Goal: Task Accomplishment & Management: Manage account settings

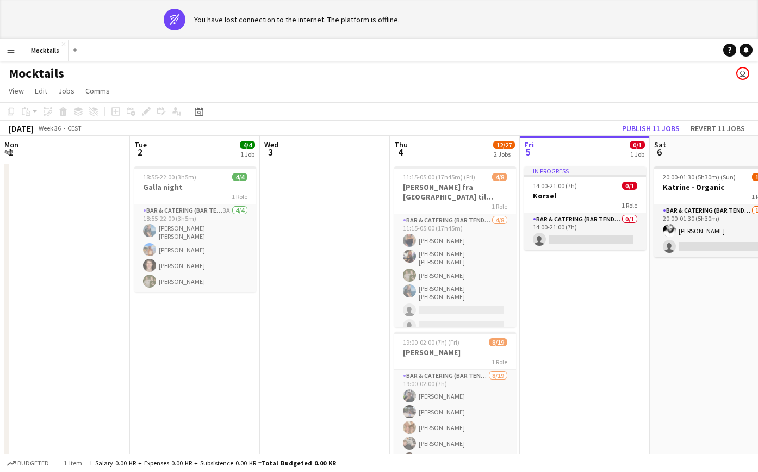
click at [598, 30] on div "wifi-off You have lost connection to the internet. The platform is offline." at bounding box center [381, 20] width 435 height 22
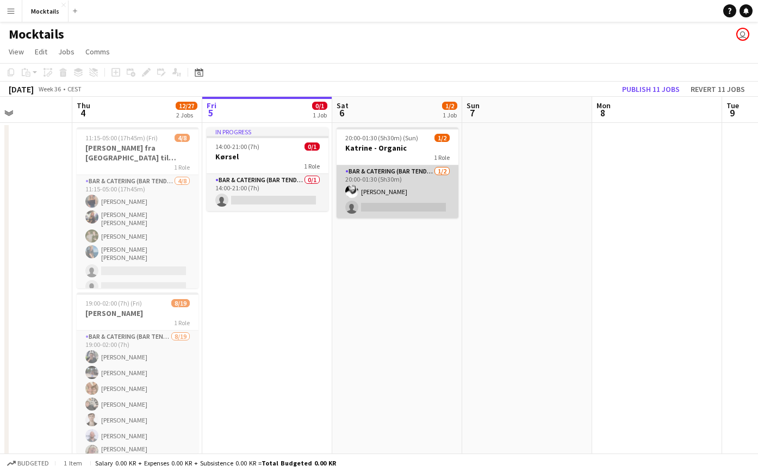
click at [374, 189] on app-card-role "Bar & Catering (Bar Tender) [DATE] 20:00-01:30 (5h30m) [PERSON_NAME] single-neu…" at bounding box center [398, 191] width 122 height 53
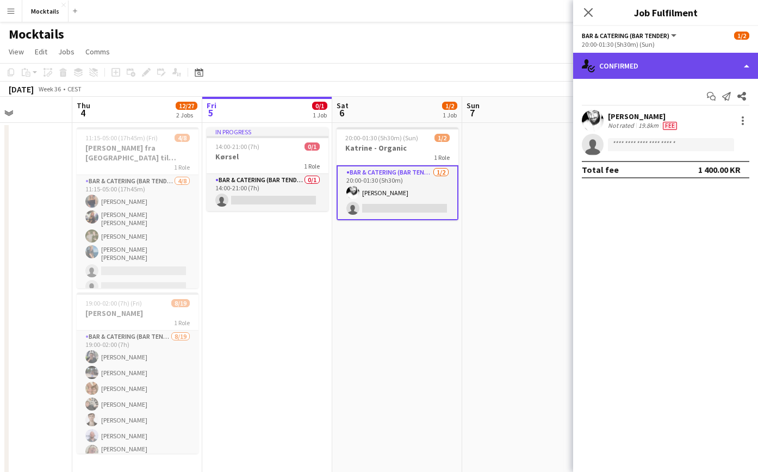
click at [703, 76] on div "single-neutral-actions-check-2 Confirmed" at bounding box center [665, 66] width 185 height 26
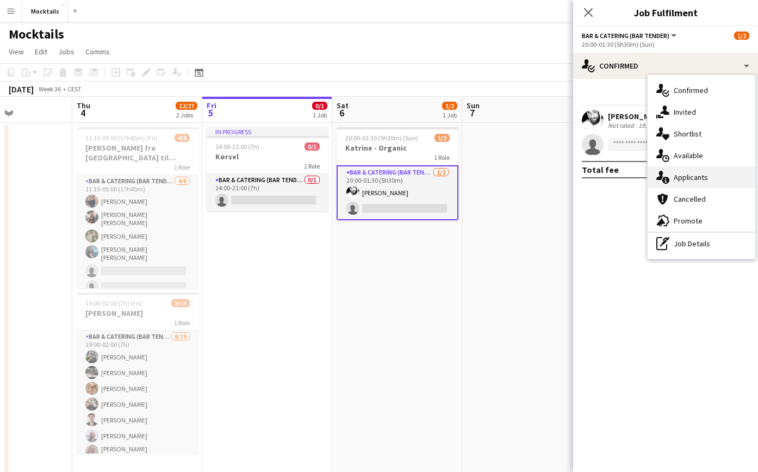
click at [699, 181] on span "Applicants" at bounding box center [691, 177] width 34 height 10
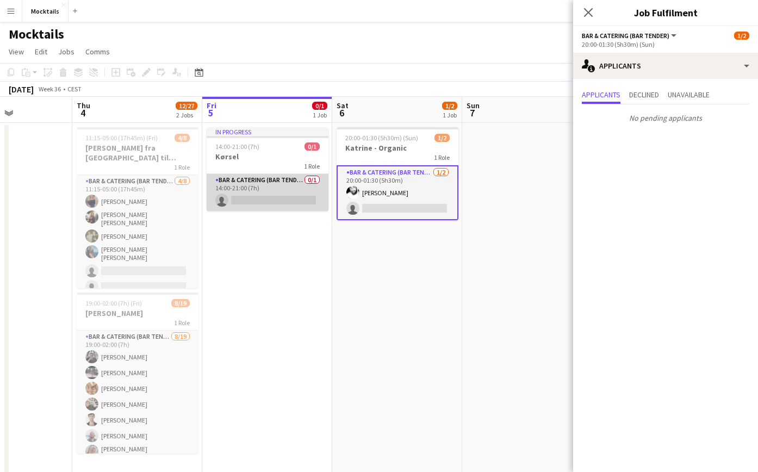
click at [255, 199] on app-card-role "Bar & Catering (Bar Tender) 0/1 14:00-21:00 (7h) single-neutral-actions" at bounding box center [268, 192] width 122 height 37
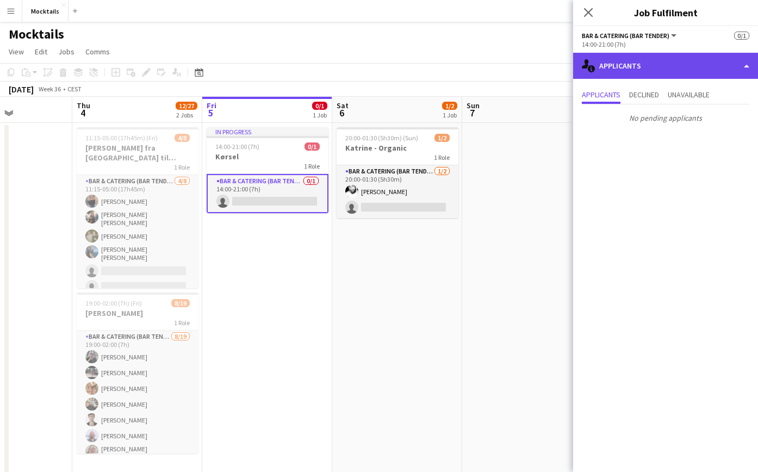
click at [637, 63] on div "single-neutral-actions-information Applicants" at bounding box center [665, 66] width 185 height 26
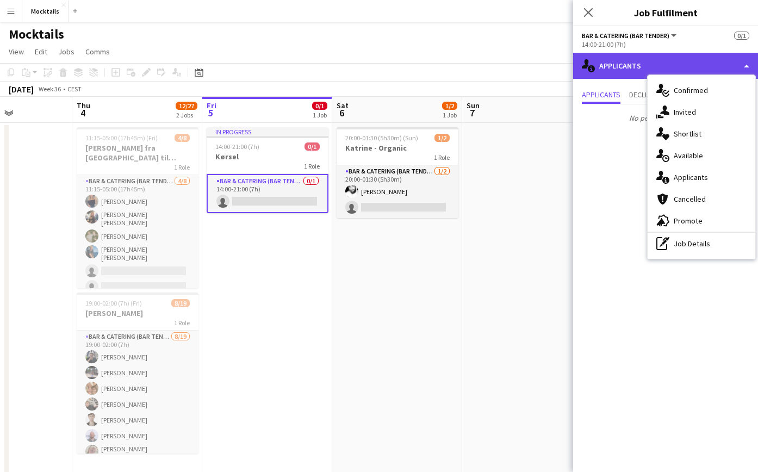
click at [637, 63] on div "single-neutral-actions-information Applicants" at bounding box center [665, 66] width 185 height 26
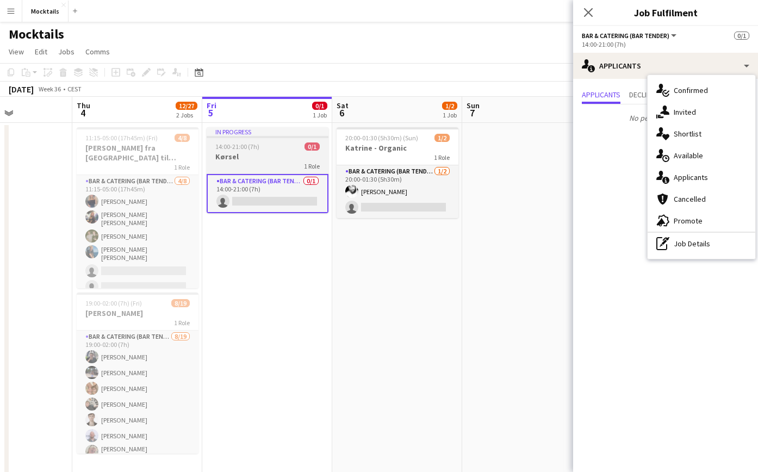
click at [228, 164] on div "1 Role" at bounding box center [268, 166] width 122 height 9
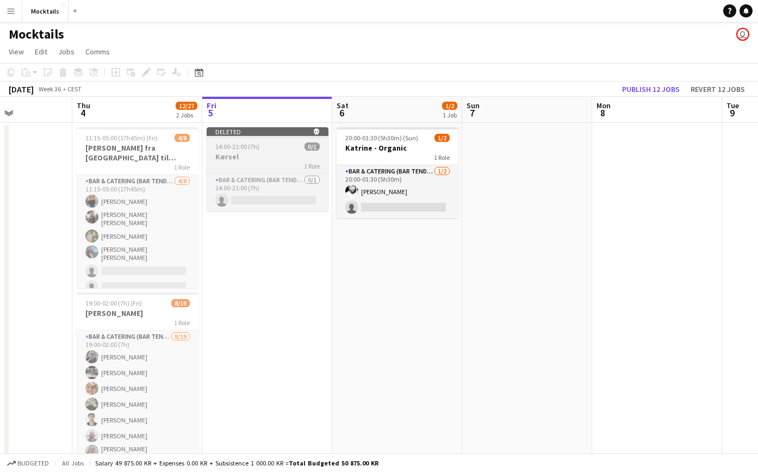
click at [249, 152] on h3 "Kørsel" at bounding box center [268, 157] width 122 height 10
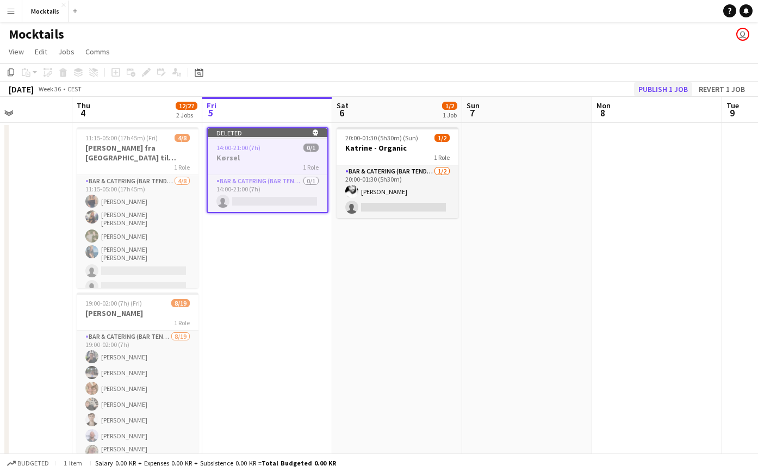
click at [658, 86] on button "Publish 1 job" at bounding box center [663, 89] width 58 height 14
